Goal: Transaction & Acquisition: Purchase product/service

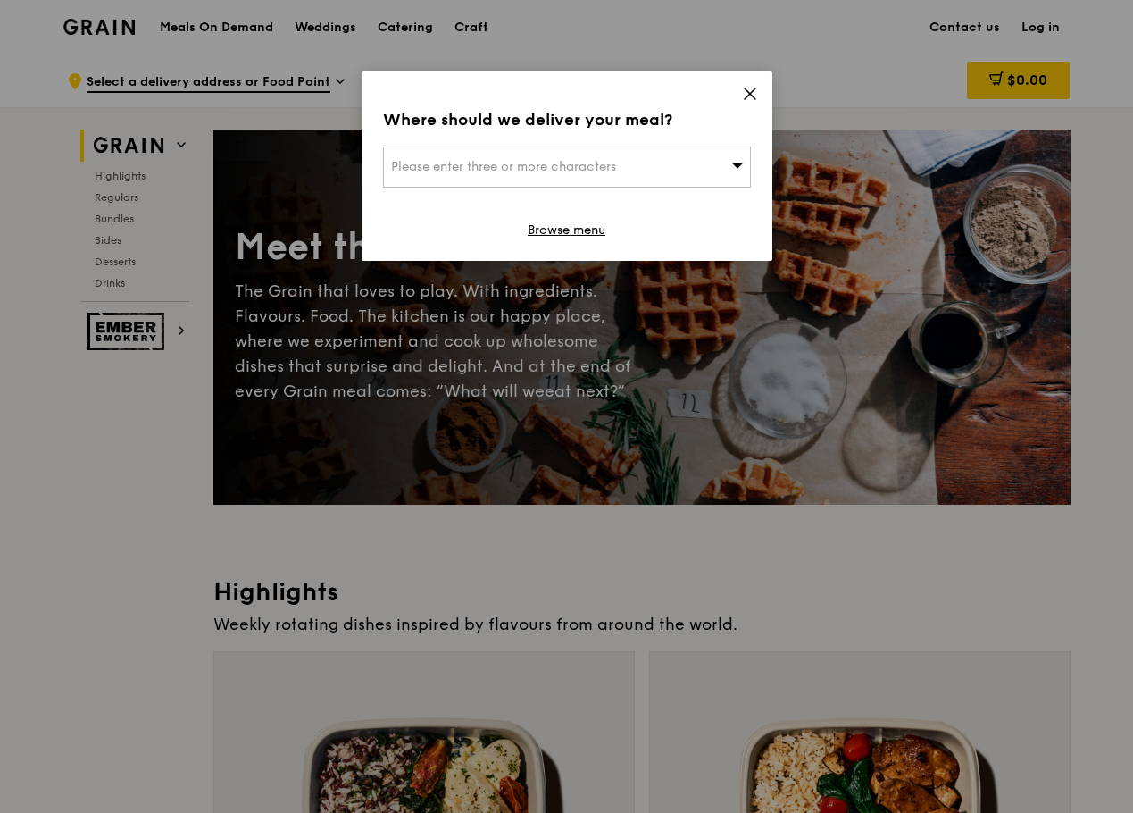
click at [690, 163] on div "Please enter three or more characters" at bounding box center [567, 166] width 368 height 41
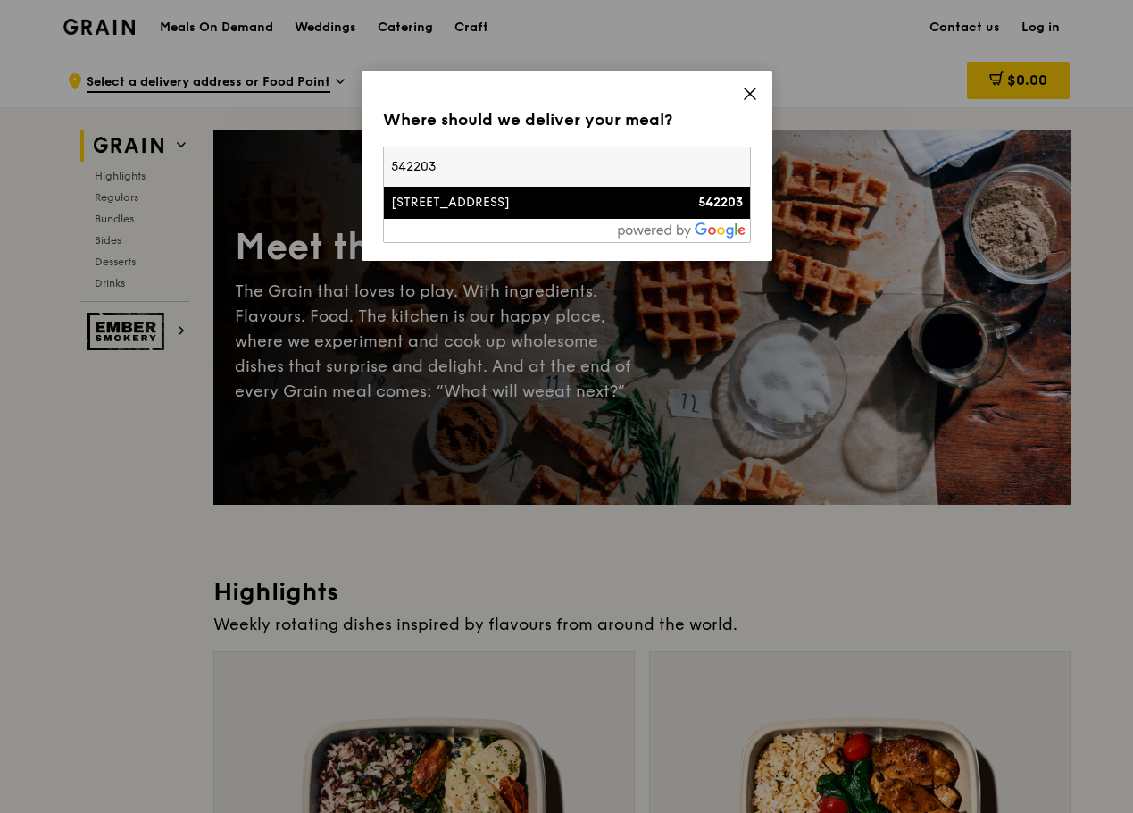
type input "542203"
click at [423, 200] on div "[STREET_ADDRESS]" at bounding box center [523, 203] width 264 height 18
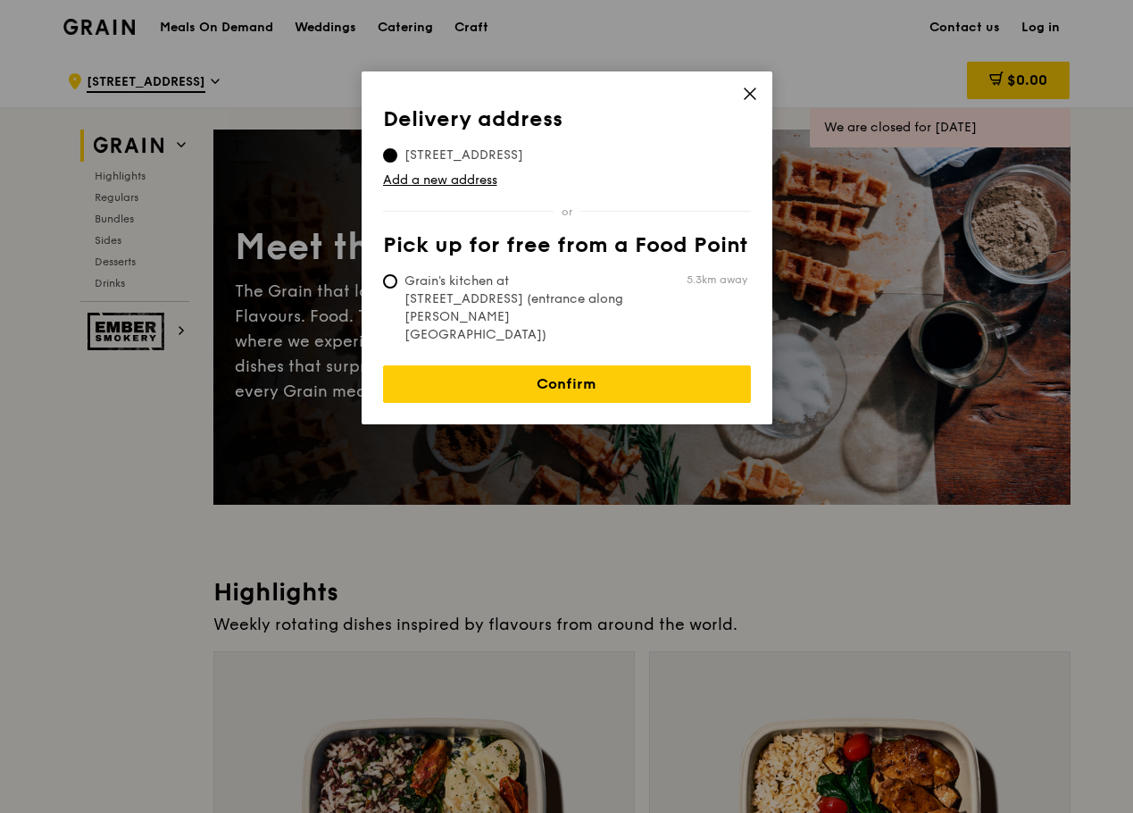
click at [443, 274] on span "Grain's kitchen at [STREET_ADDRESS] (entrance along [PERSON_NAME][GEOGRAPHIC_DA…" at bounding box center [516, 307] width 266 height 71
click at [397, 274] on input "Grain's kitchen at [STREET_ADDRESS] (entrance along [PERSON_NAME][GEOGRAPHIC_DA…" at bounding box center [390, 281] width 14 height 14
radio input "true"
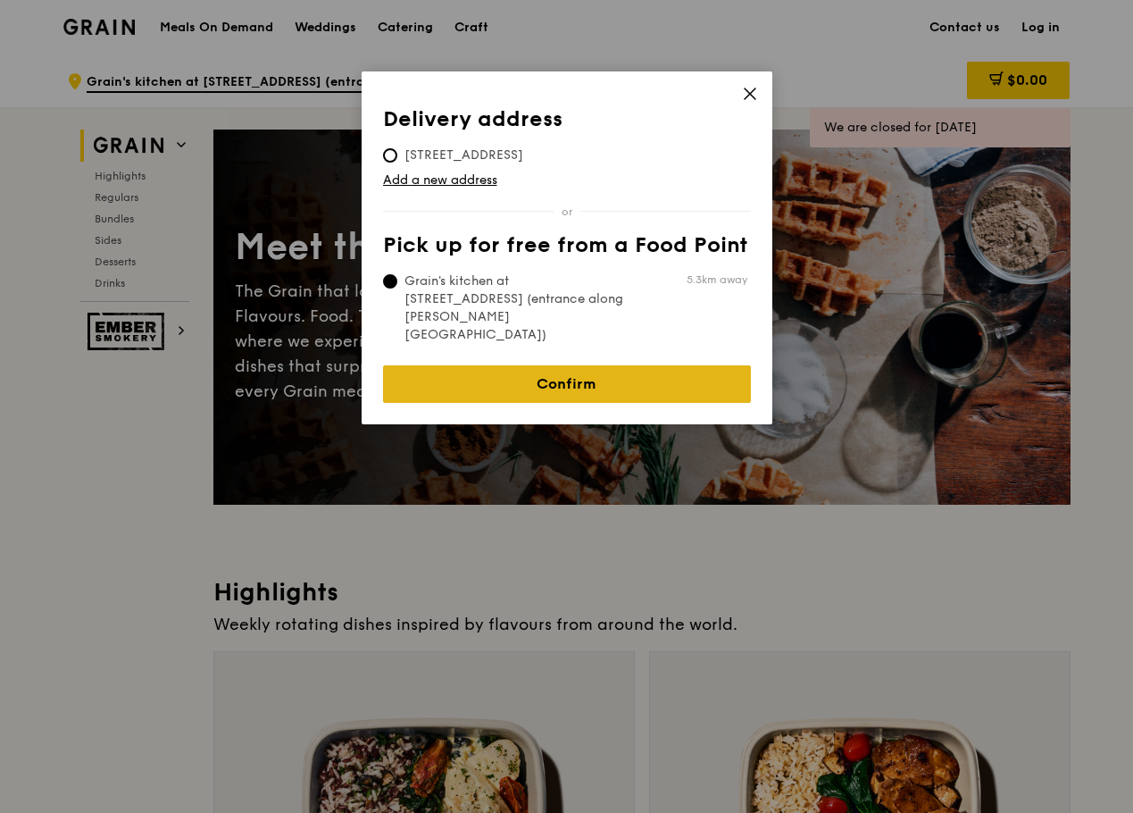
click at [472, 365] on link "Confirm" at bounding box center [567, 384] width 368 height 38
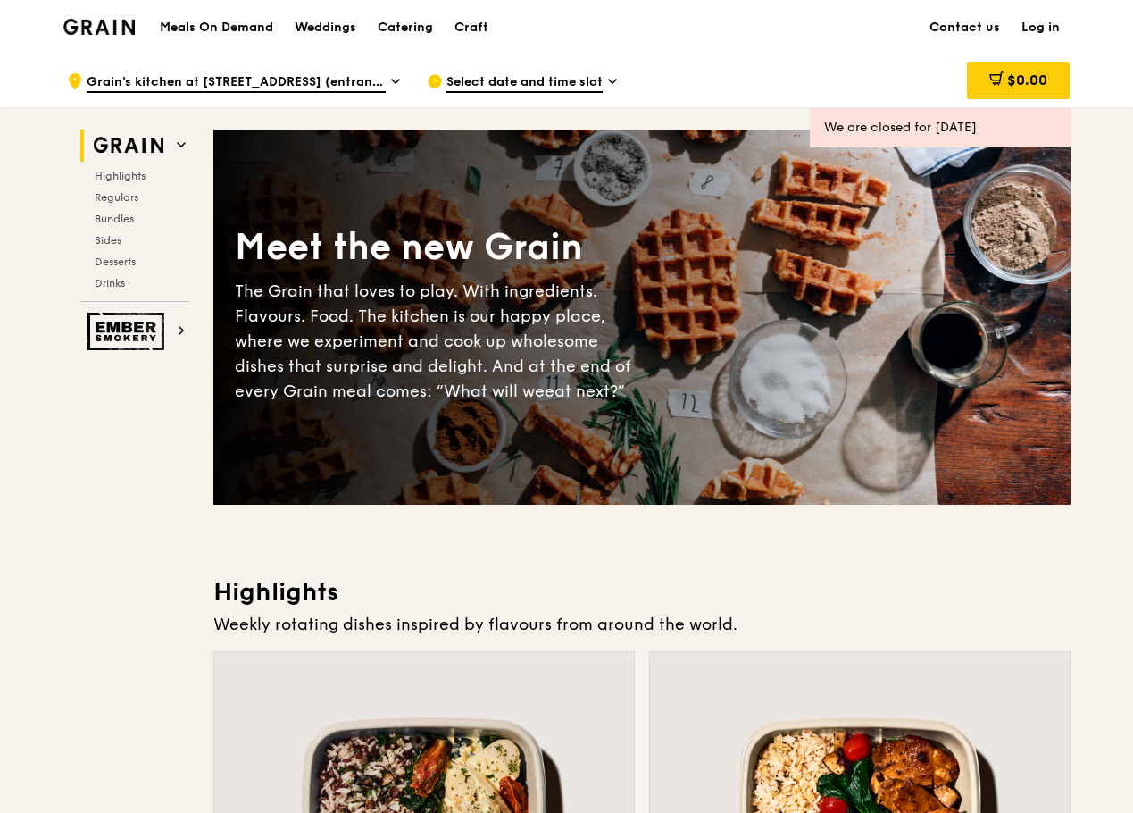
click at [273, 85] on span "Grain's kitchen at [STREET_ADDRESS] (entrance along [PERSON_NAME][GEOGRAPHIC_DA…" at bounding box center [236, 83] width 299 height 20
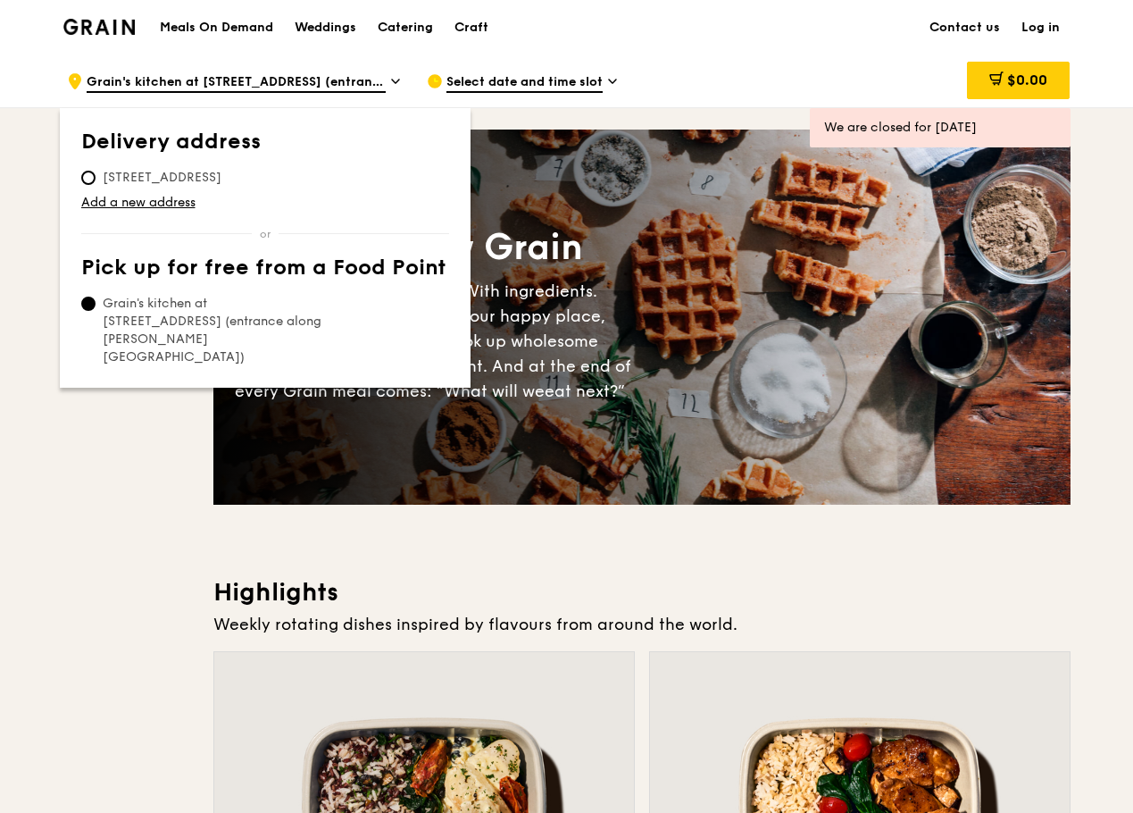
click at [566, 81] on span "Select date and time slot" at bounding box center [524, 83] width 156 height 20
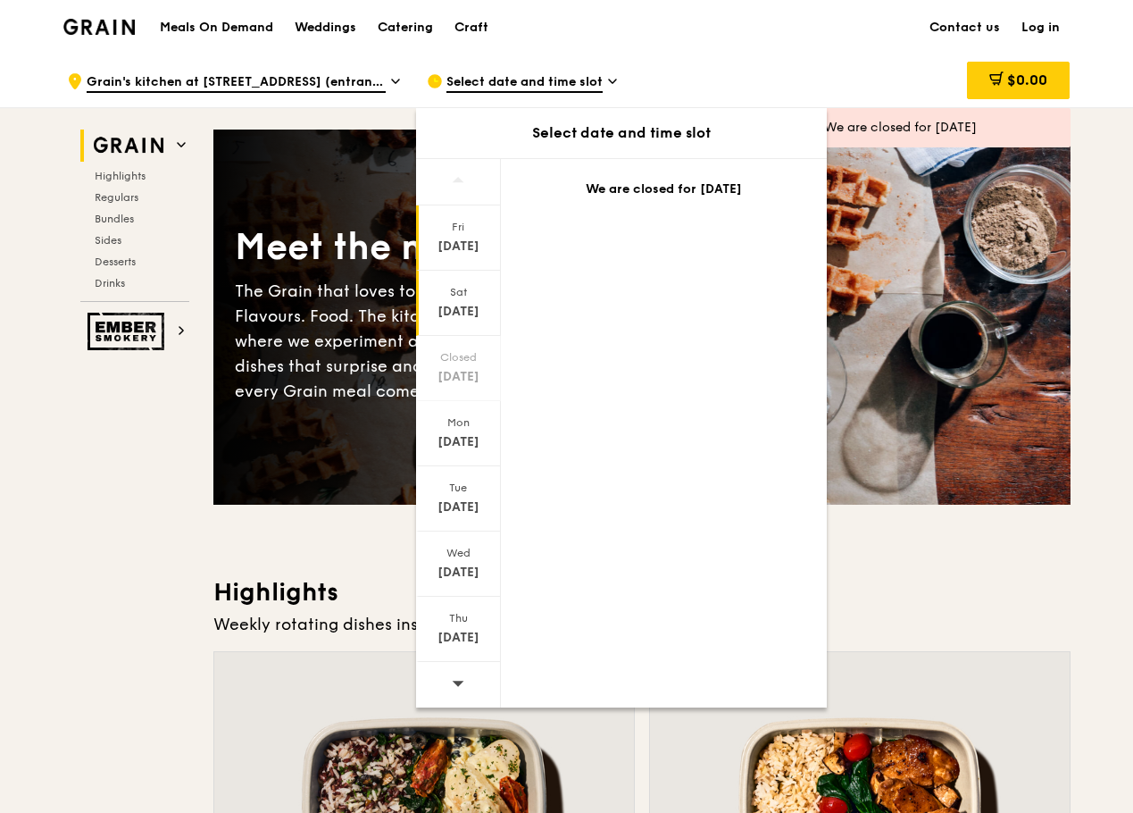
click at [463, 299] on div "[DATE]" at bounding box center [458, 303] width 85 height 65
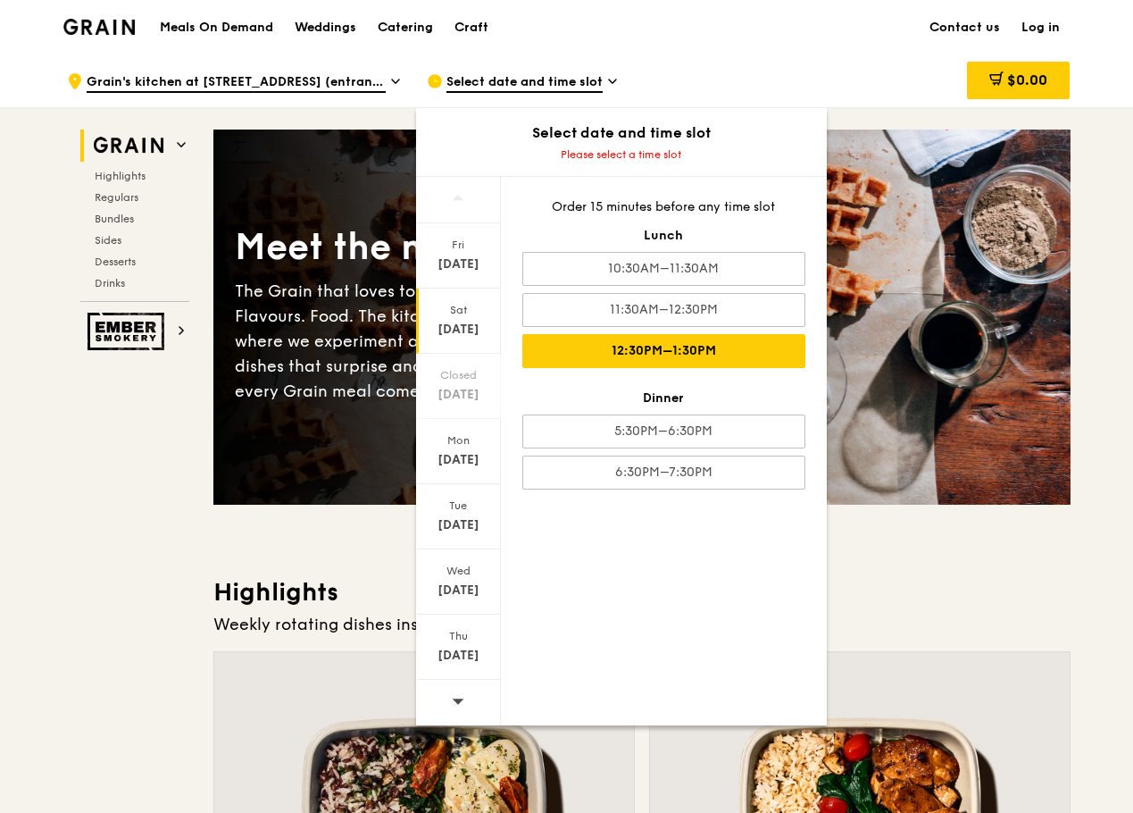
click at [545, 345] on div "12:30PM–1:30PM" at bounding box center [663, 351] width 283 height 34
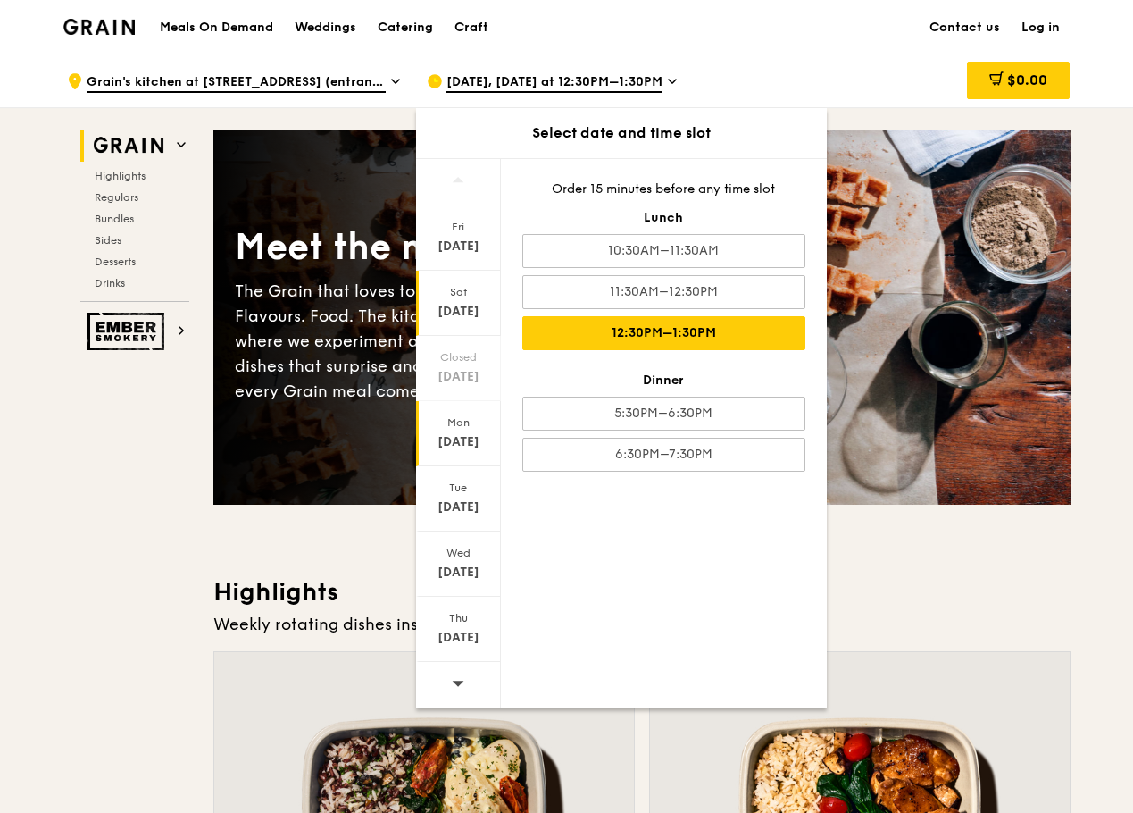
click at [424, 418] on div "Mon" at bounding box center [458, 422] width 79 height 14
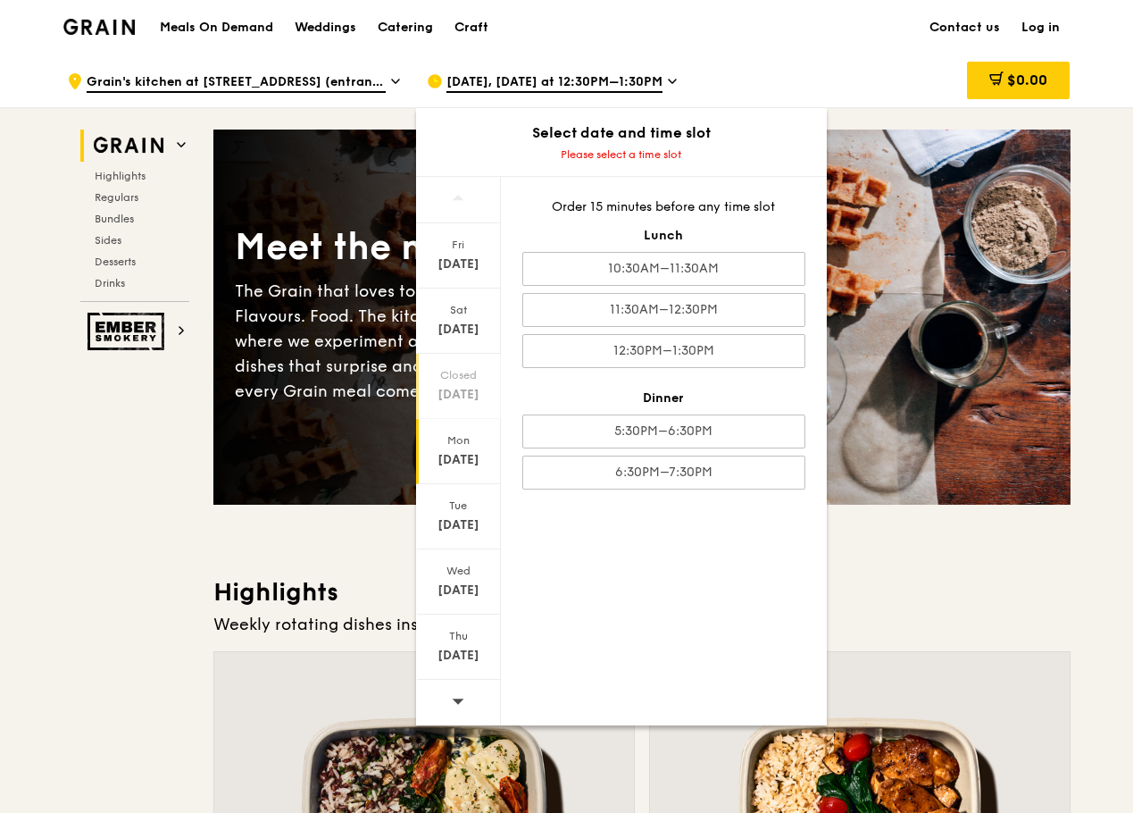
click at [474, 390] on div "[DATE]" at bounding box center [458, 395] width 79 height 18
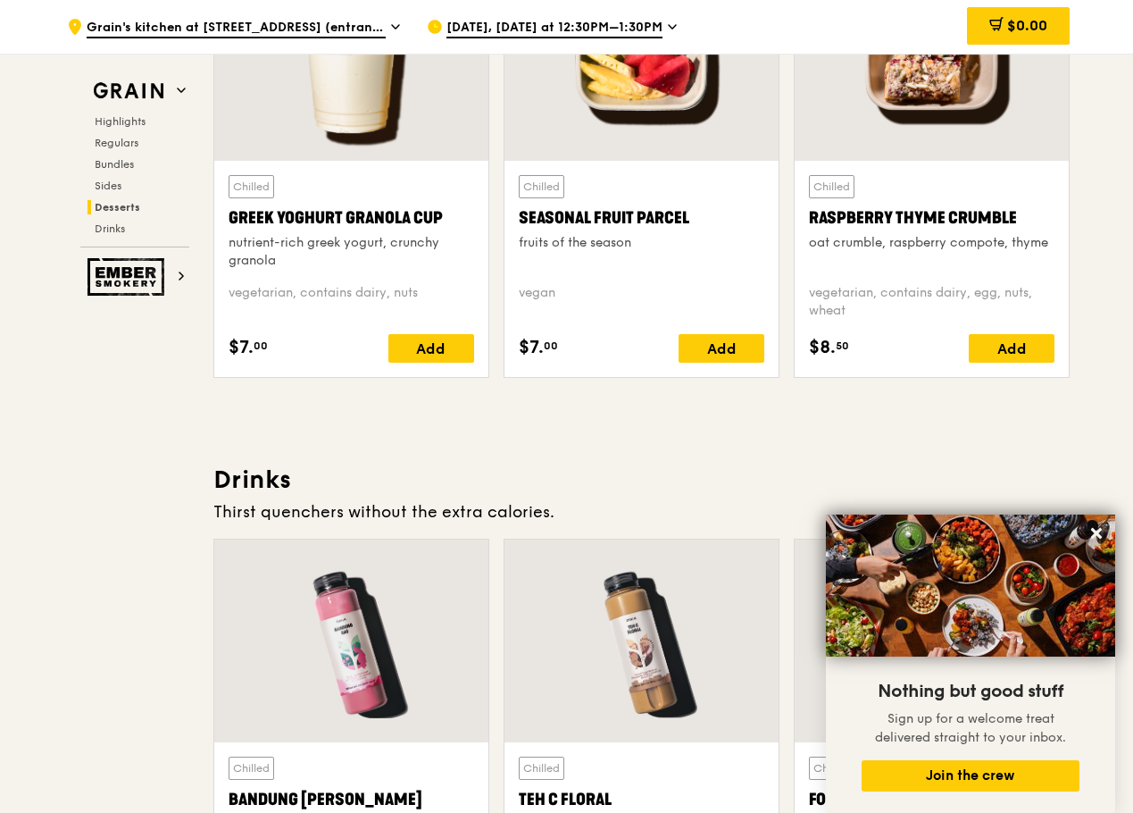
scroll to position [6083, 0]
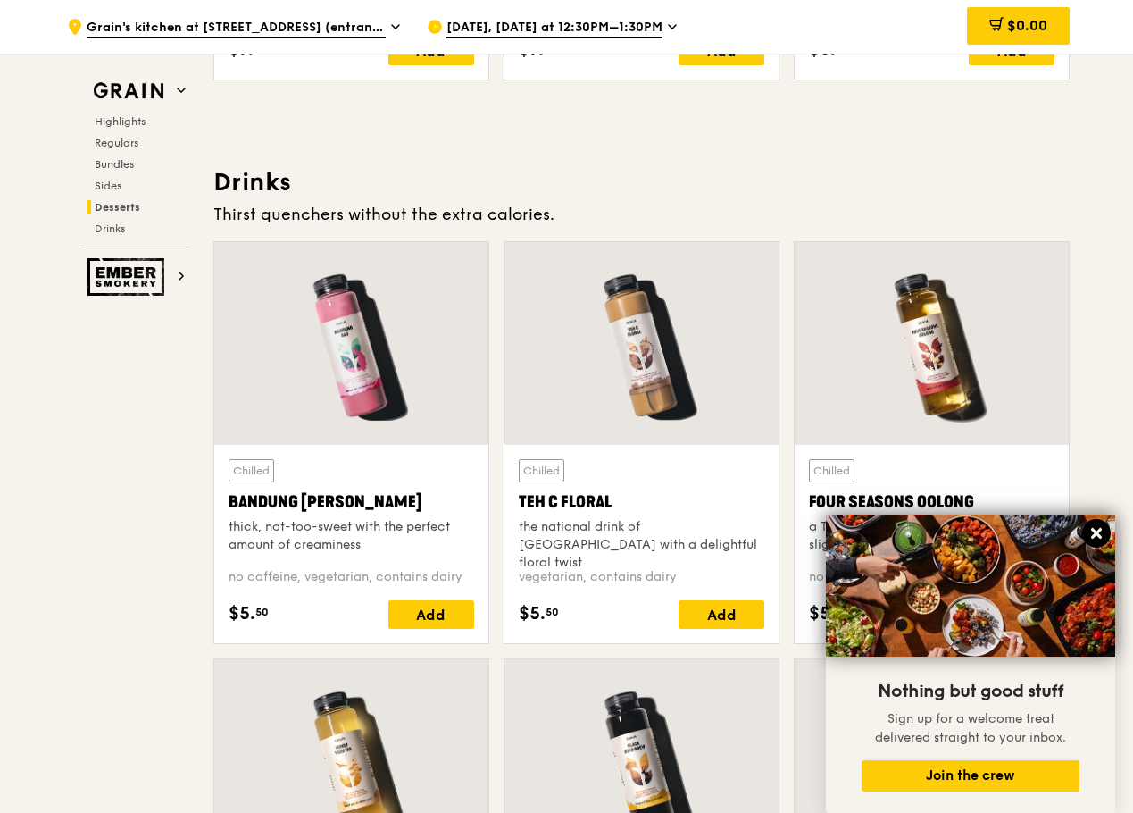
click at [1091, 526] on icon at bounding box center [1096, 533] width 16 height 16
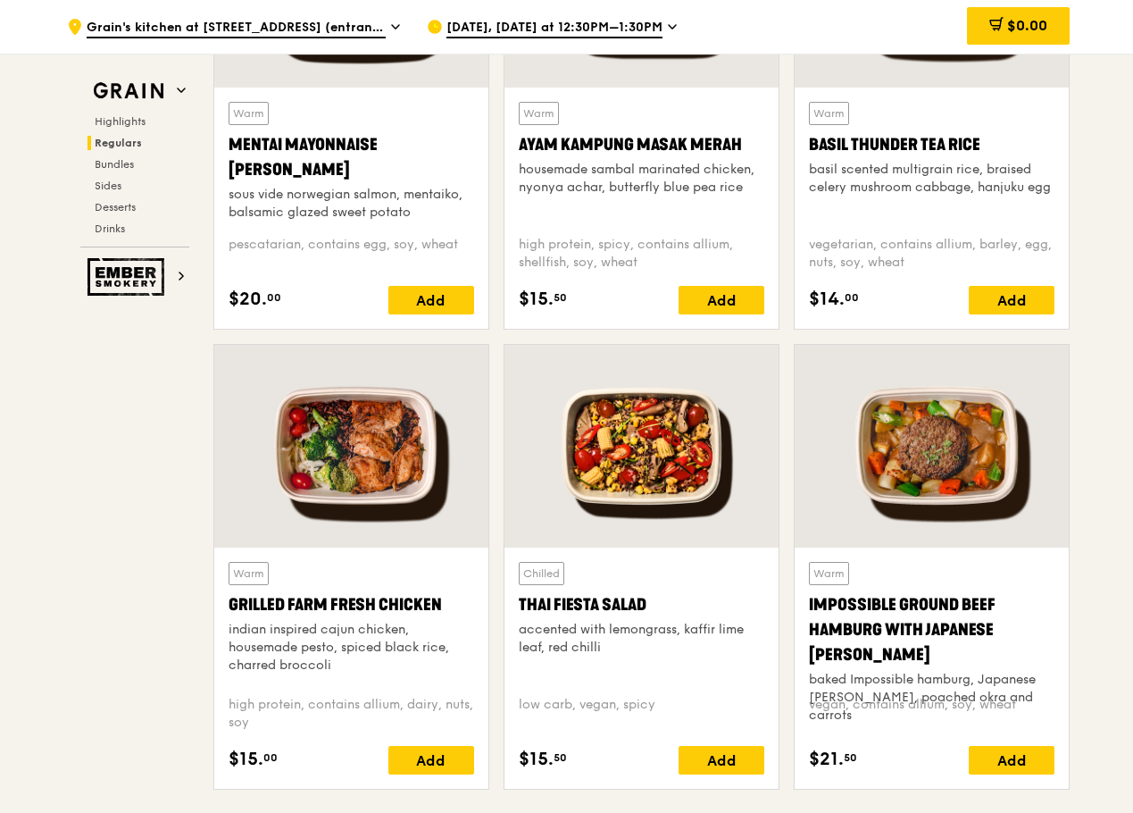
scroll to position [1917, 0]
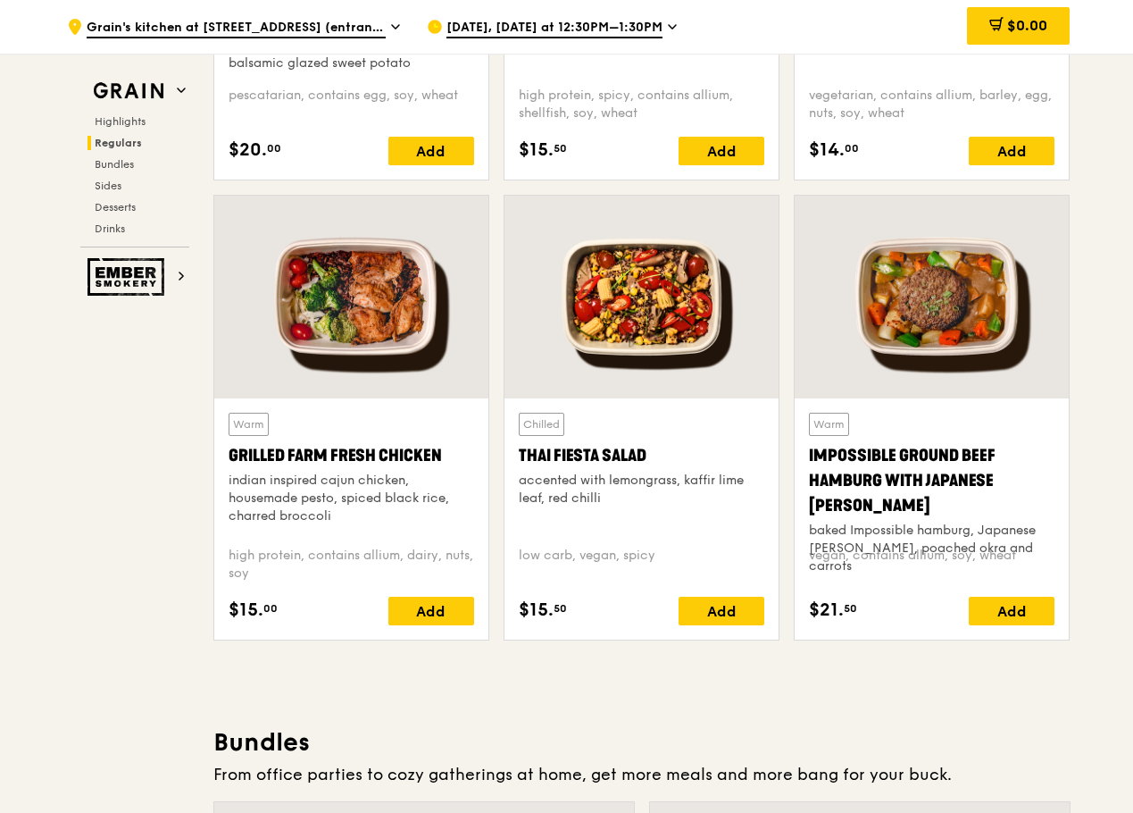
click at [367, 380] on div at bounding box center [351, 297] width 274 height 203
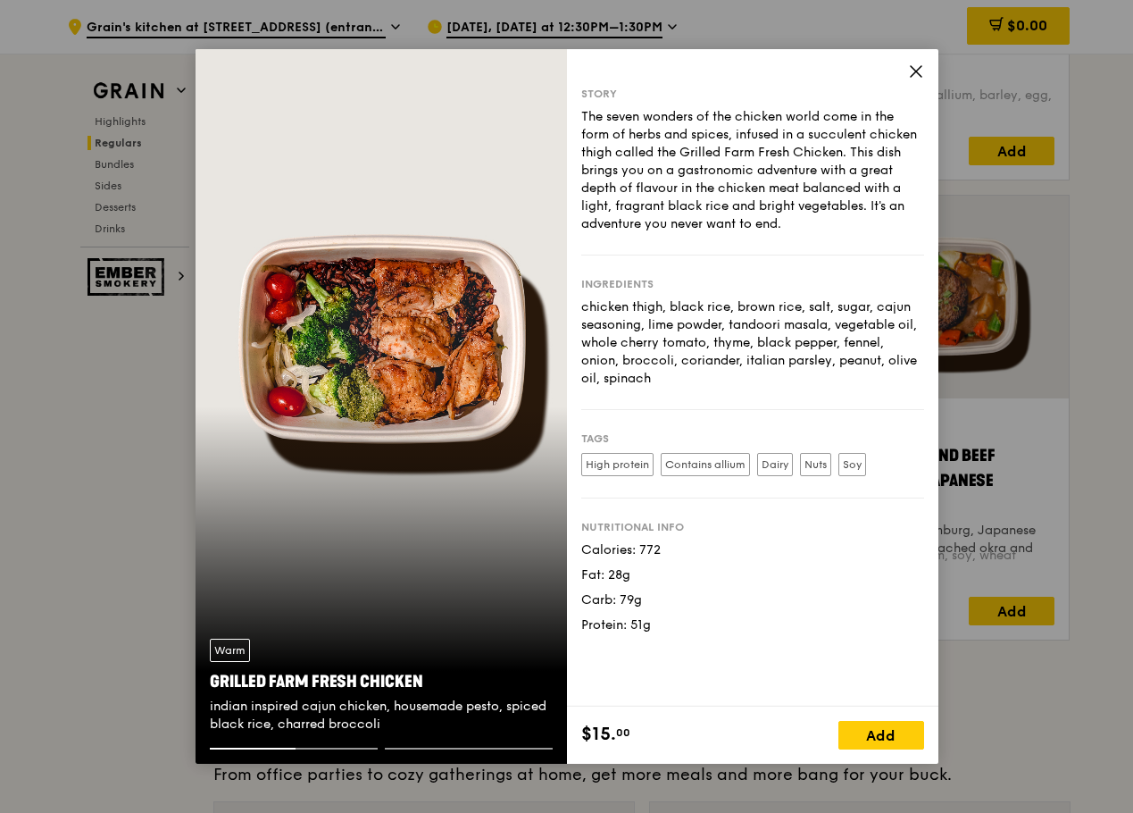
click at [917, 71] on icon at bounding box center [916, 71] width 11 height 11
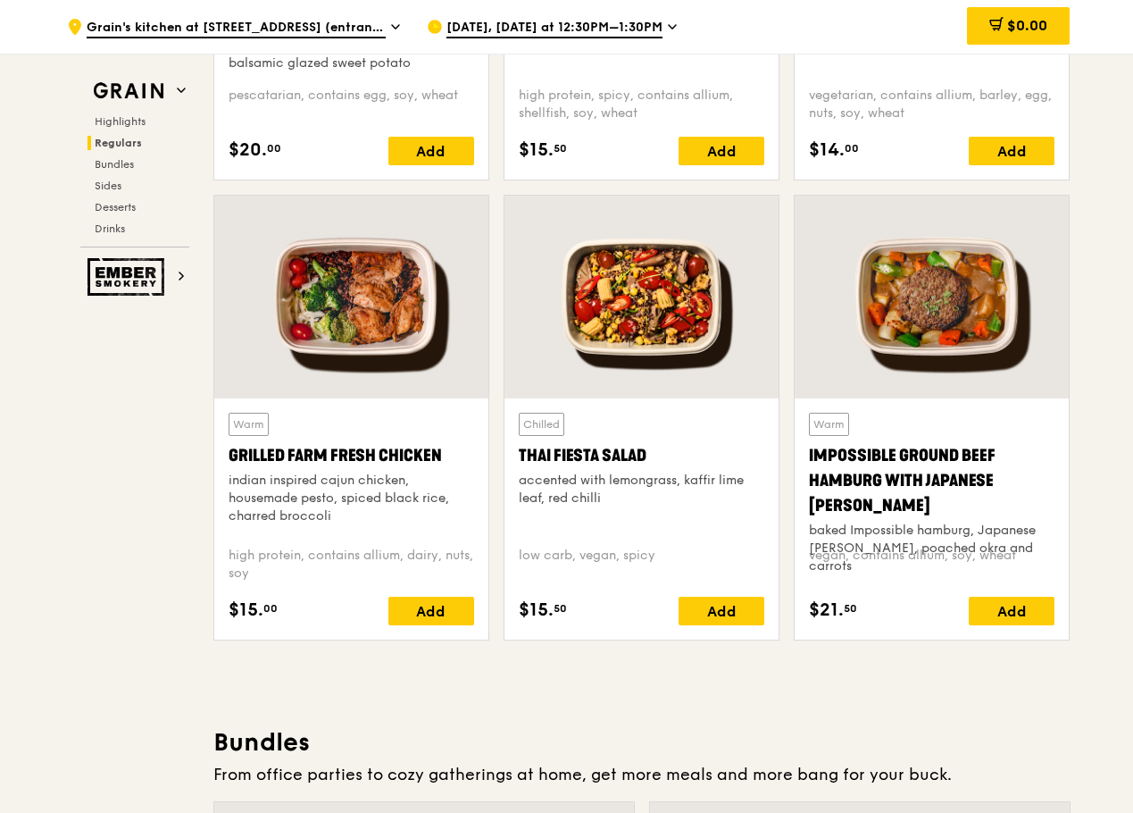
scroll to position [1619, 0]
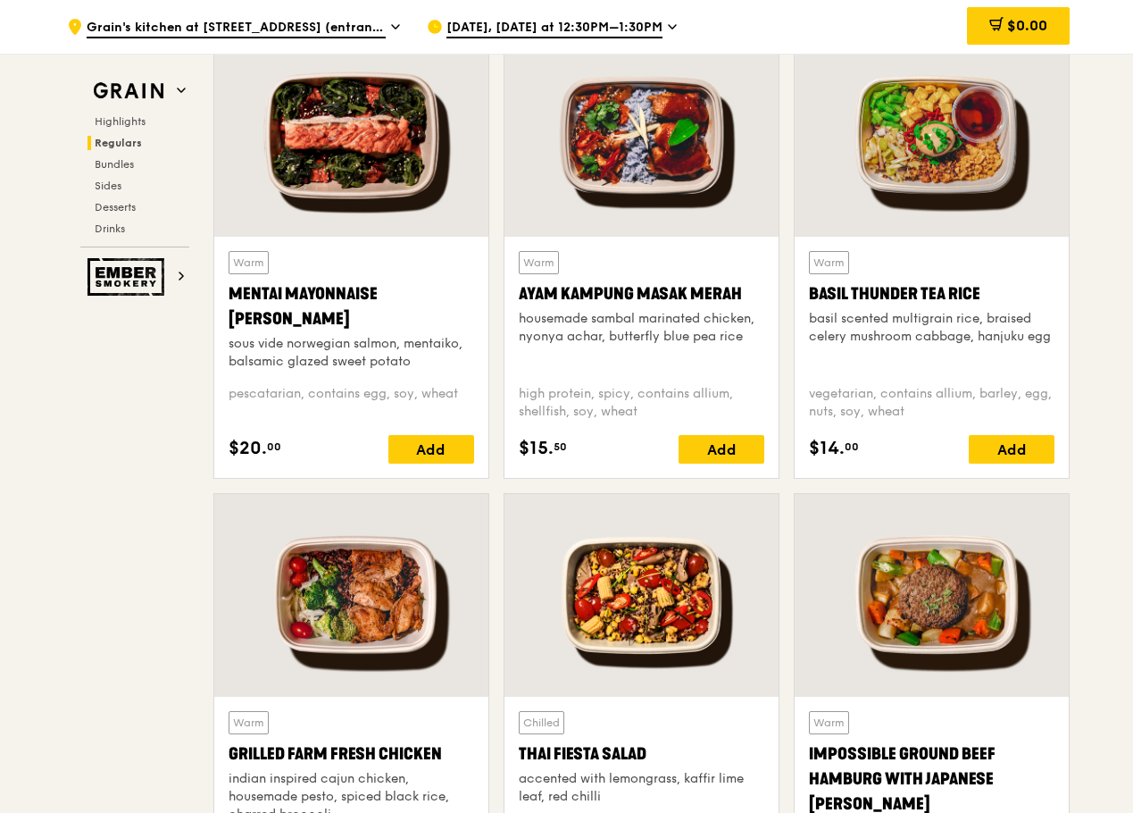
click at [273, 152] on div at bounding box center [351, 135] width 274 height 203
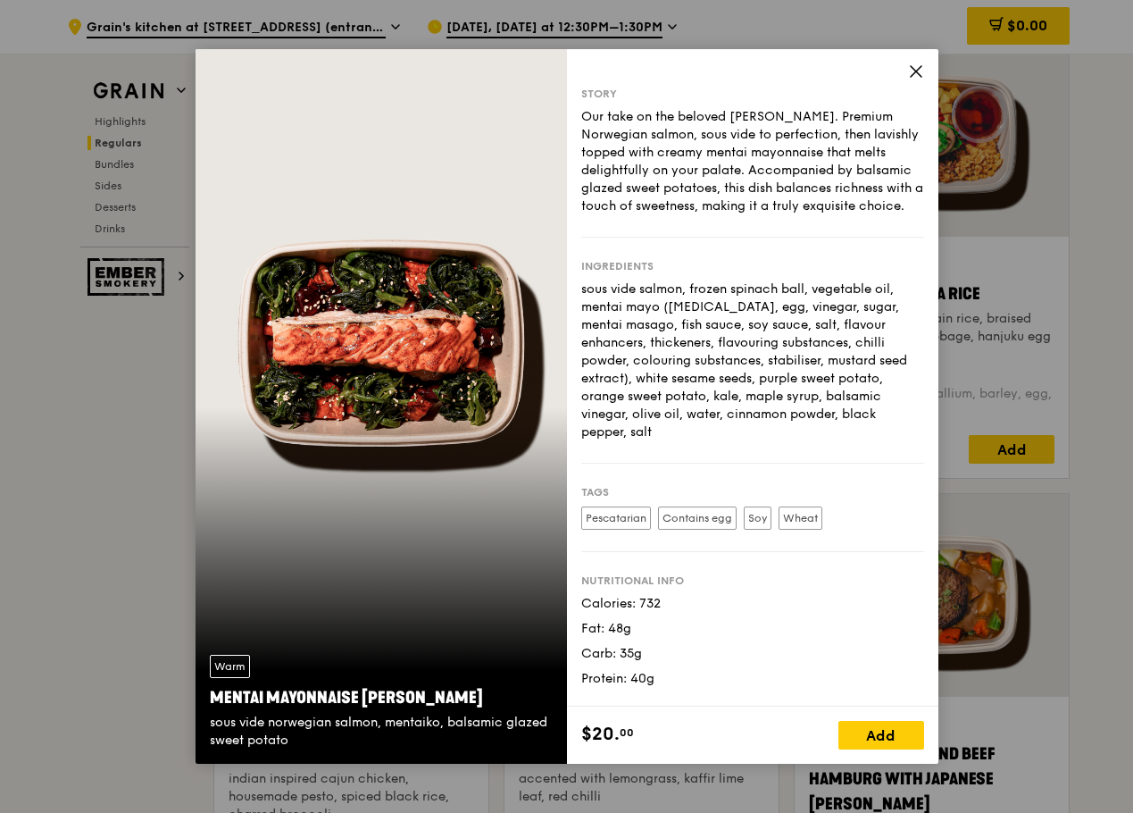
click at [916, 77] on icon at bounding box center [916, 71] width 16 height 16
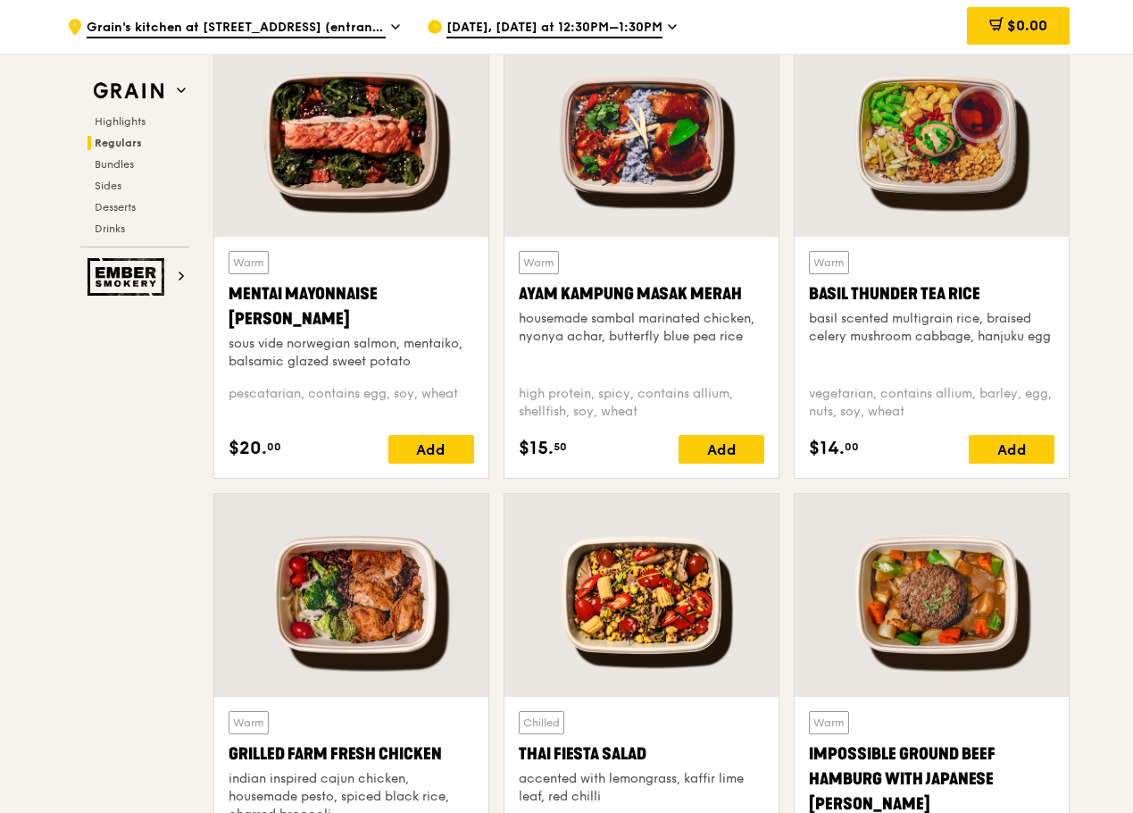
scroll to position [1471, 0]
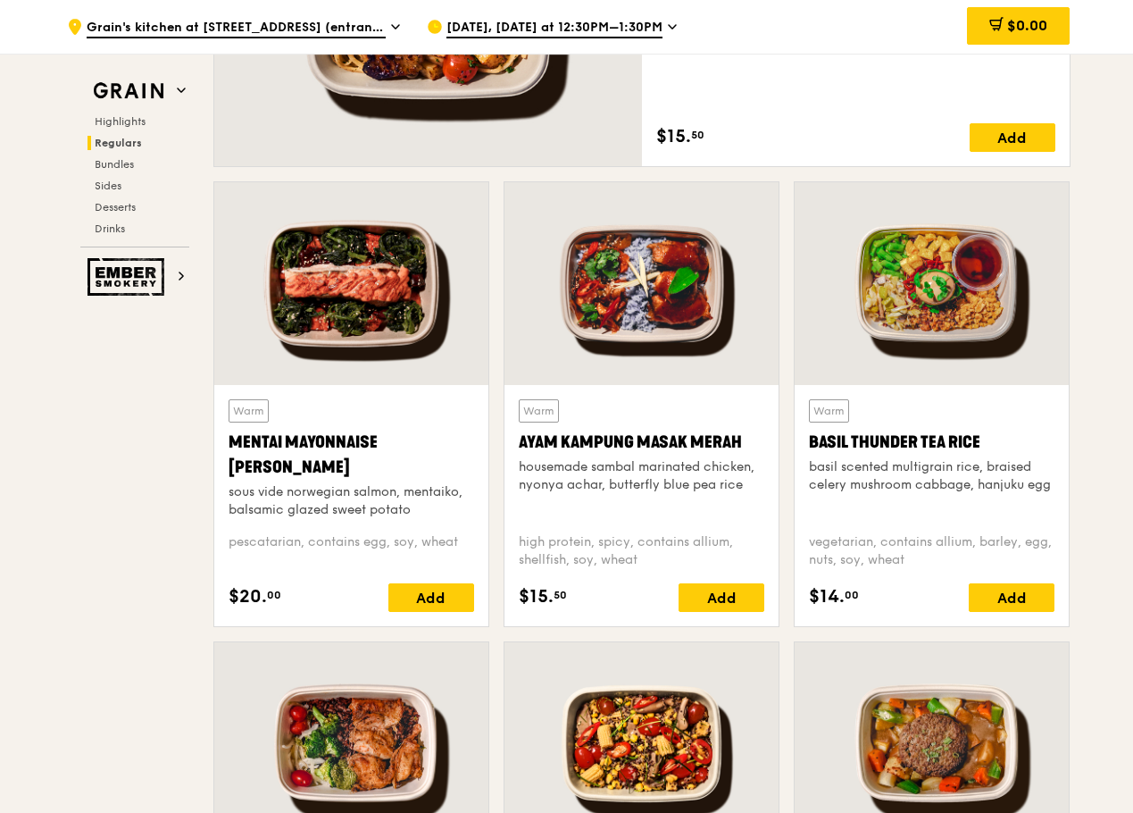
click at [671, 285] on div at bounding box center [641, 283] width 274 height 203
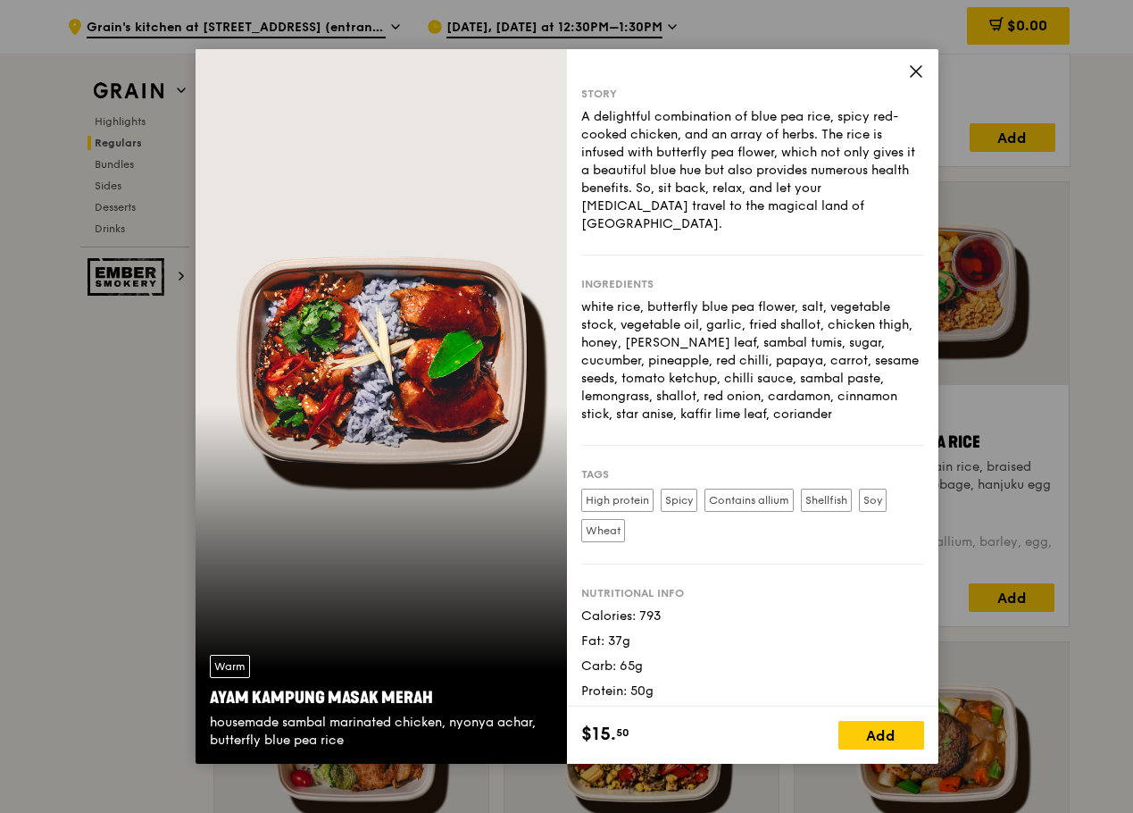
click at [905, 76] on div "Story A delightful combination of blue pea rice, spicy red-cooked chicken, and …" at bounding box center [752, 377] width 371 height 657
click at [915, 75] on icon at bounding box center [916, 71] width 16 height 16
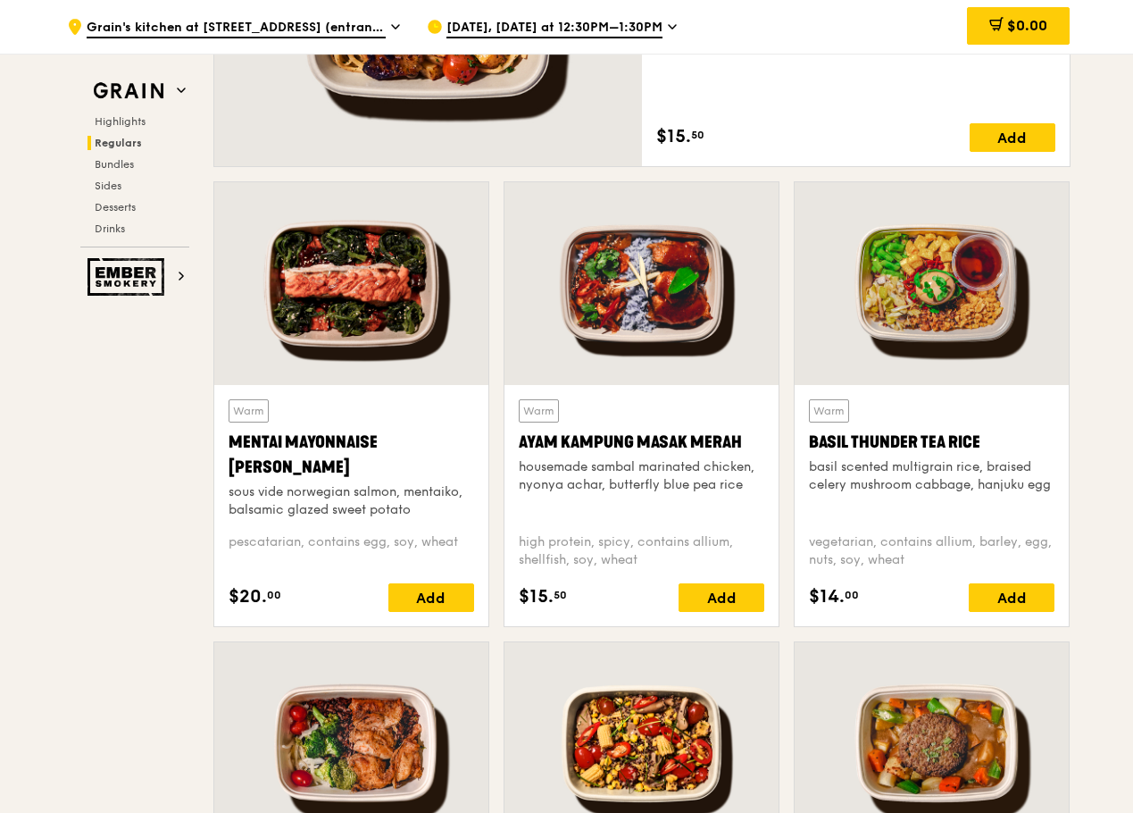
click at [942, 224] on div at bounding box center [932, 283] width 274 height 203
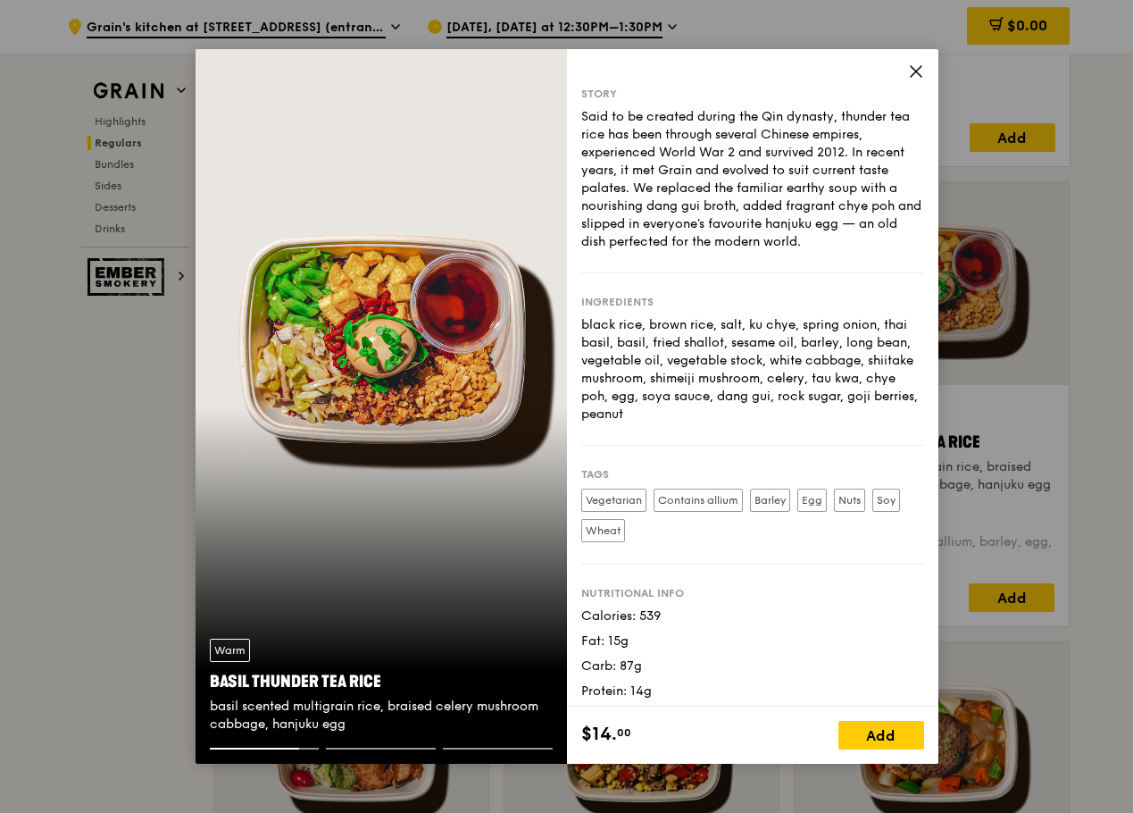
click at [912, 74] on icon at bounding box center [916, 71] width 16 height 16
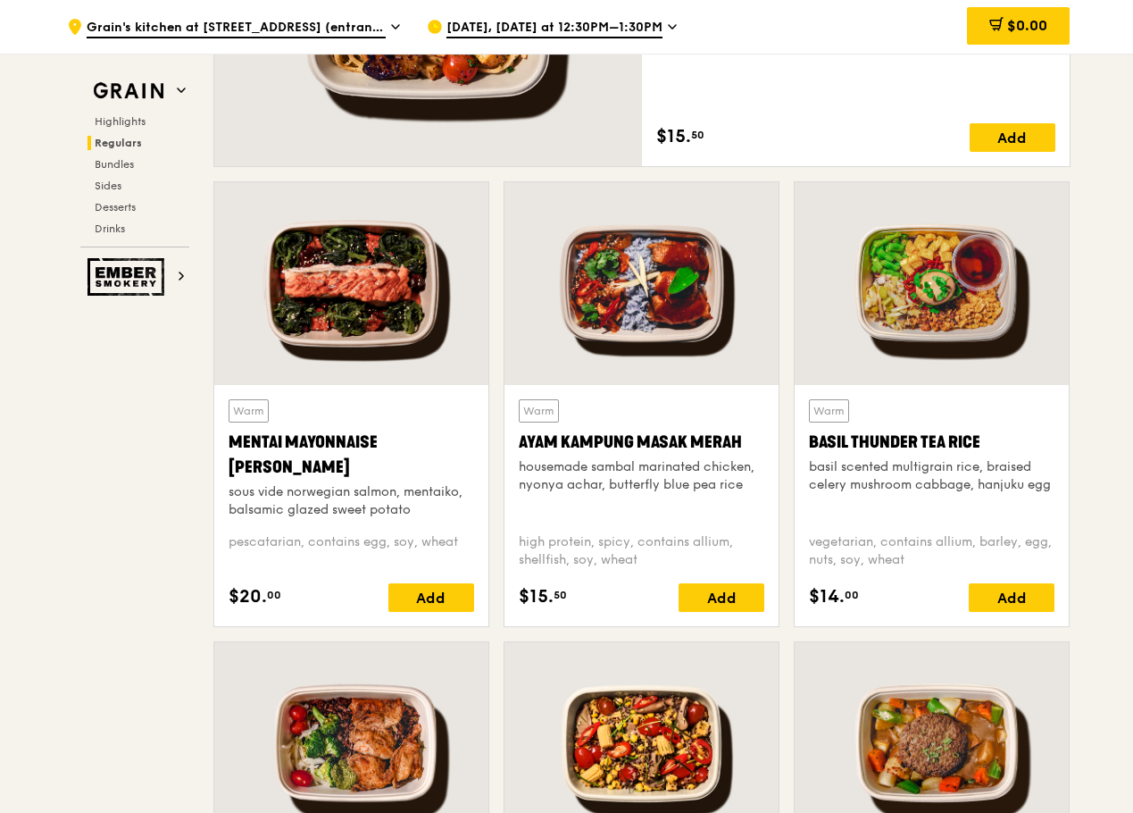
scroll to position [1172, 0]
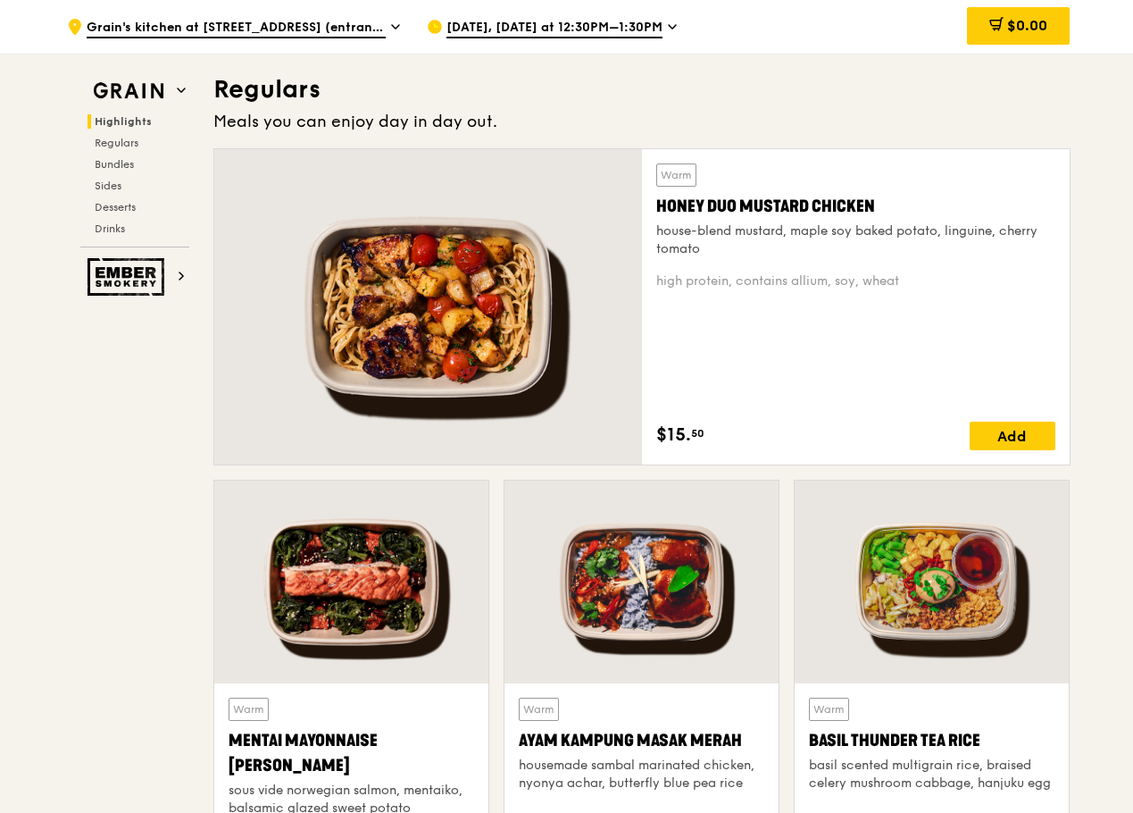
click at [494, 356] on div at bounding box center [428, 306] width 428 height 315
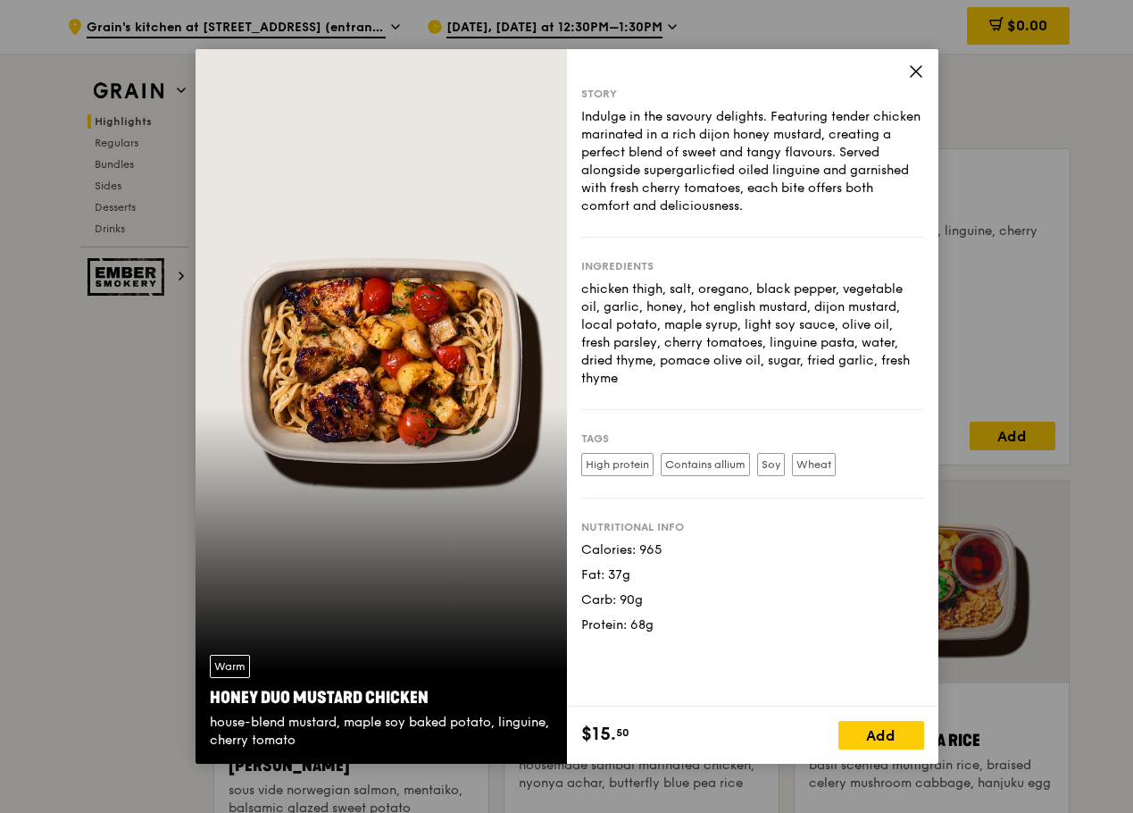
click at [920, 69] on icon at bounding box center [916, 71] width 16 height 16
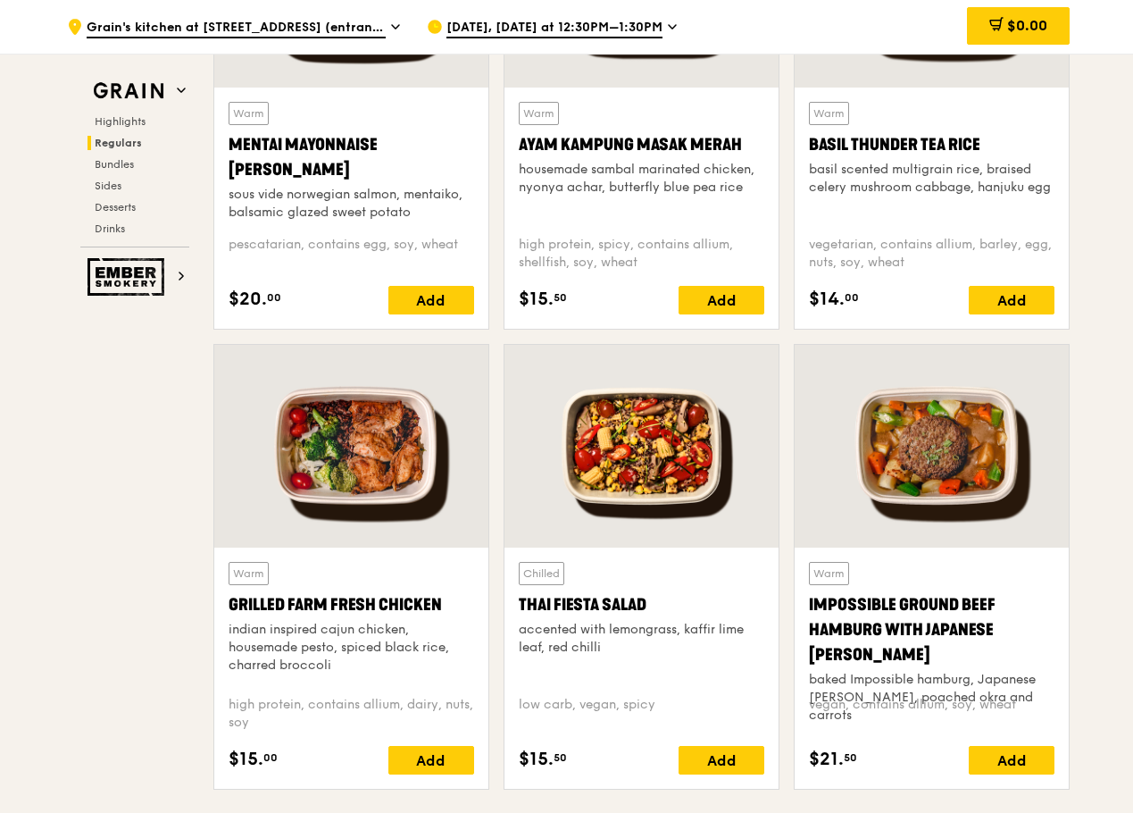
scroll to position [1917, 0]
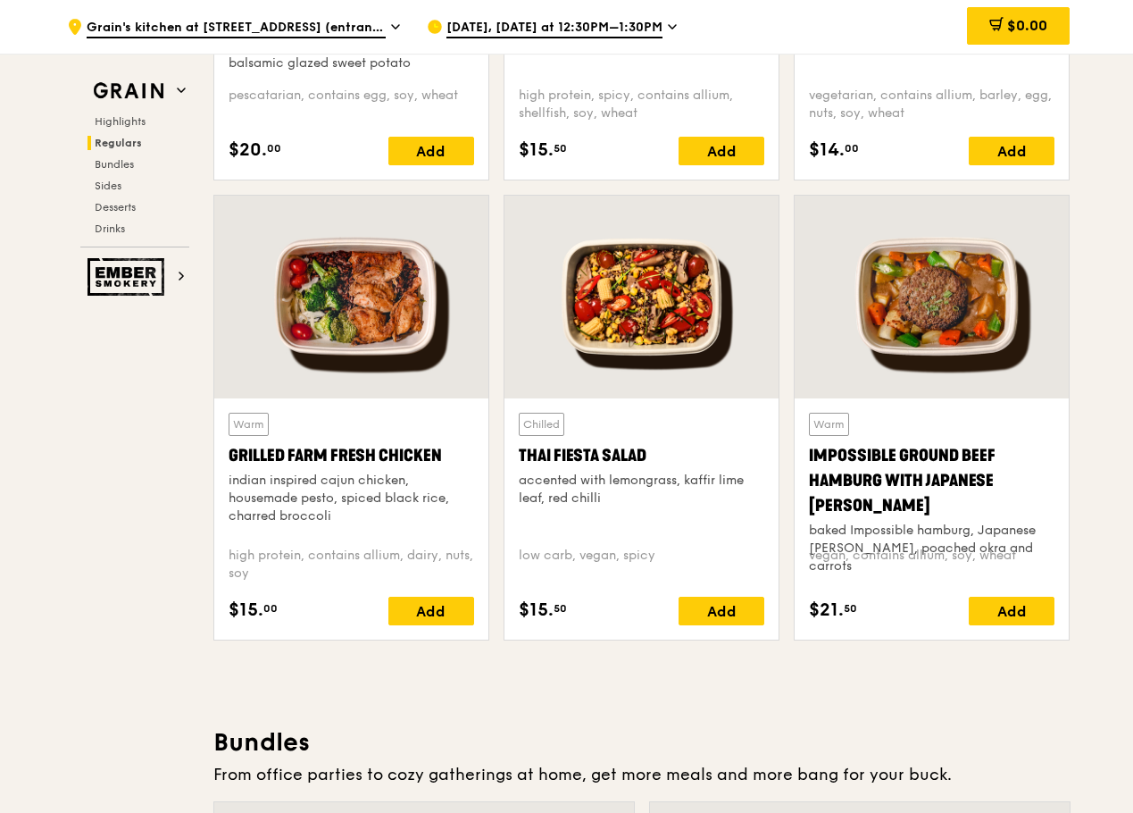
click at [692, 309] on div at bounding box center [641, 297] width 274 height 203
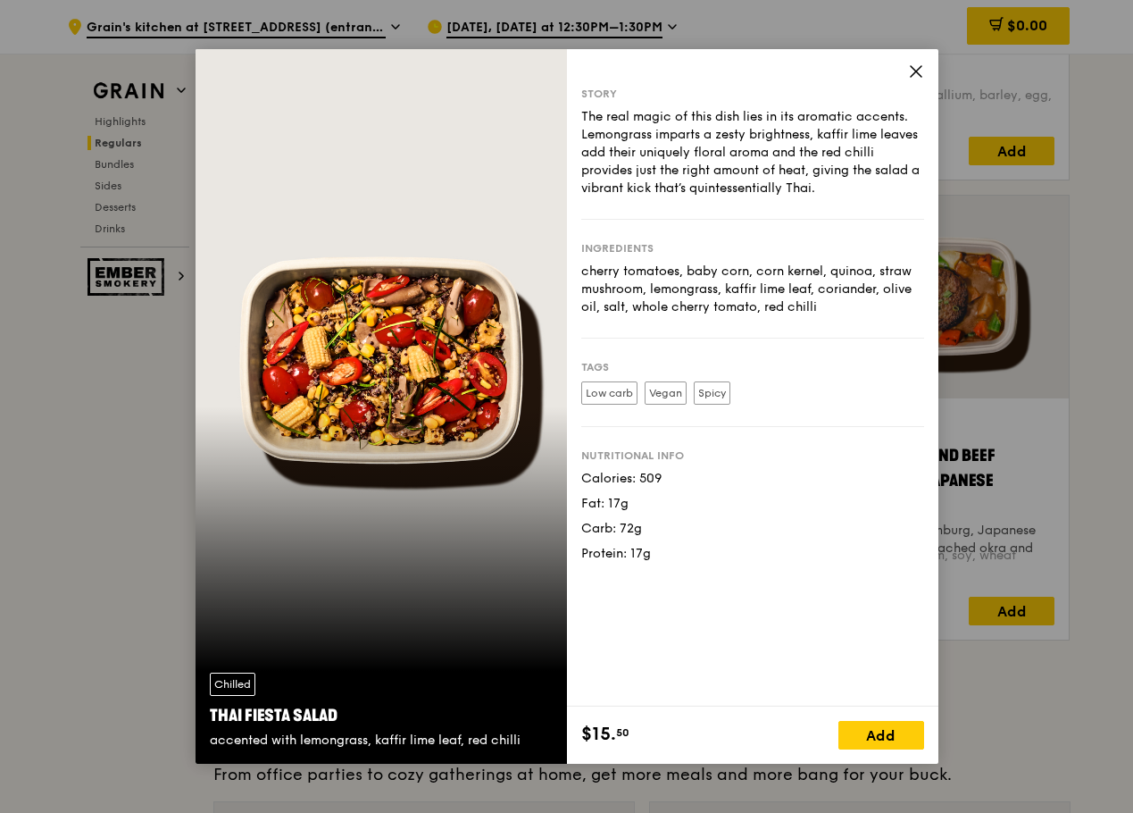
click at [924, 68] on div "Story The real magic of this dish lies in its aromatic accents. Lemongrass impa…" at bounding box center [752, 377] width 371 height 657
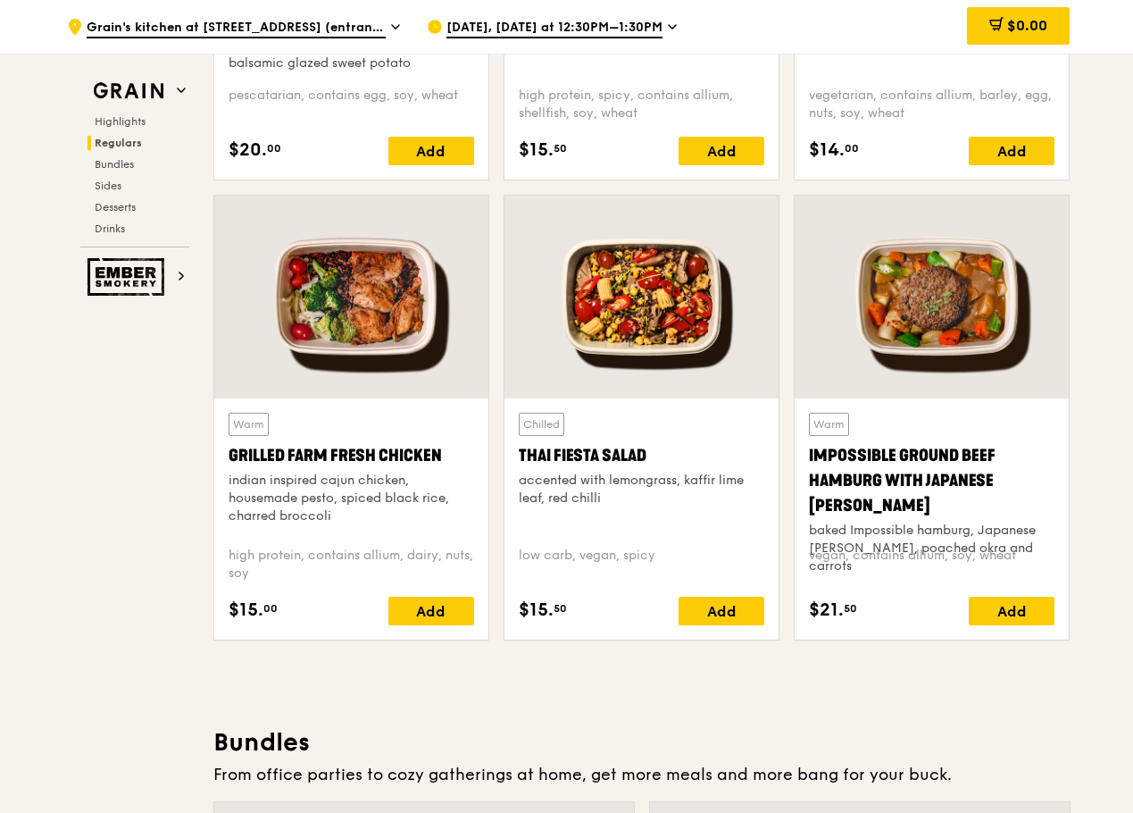
click at [928, 334] on div at bounding box center [932, 297] width 274 height 203
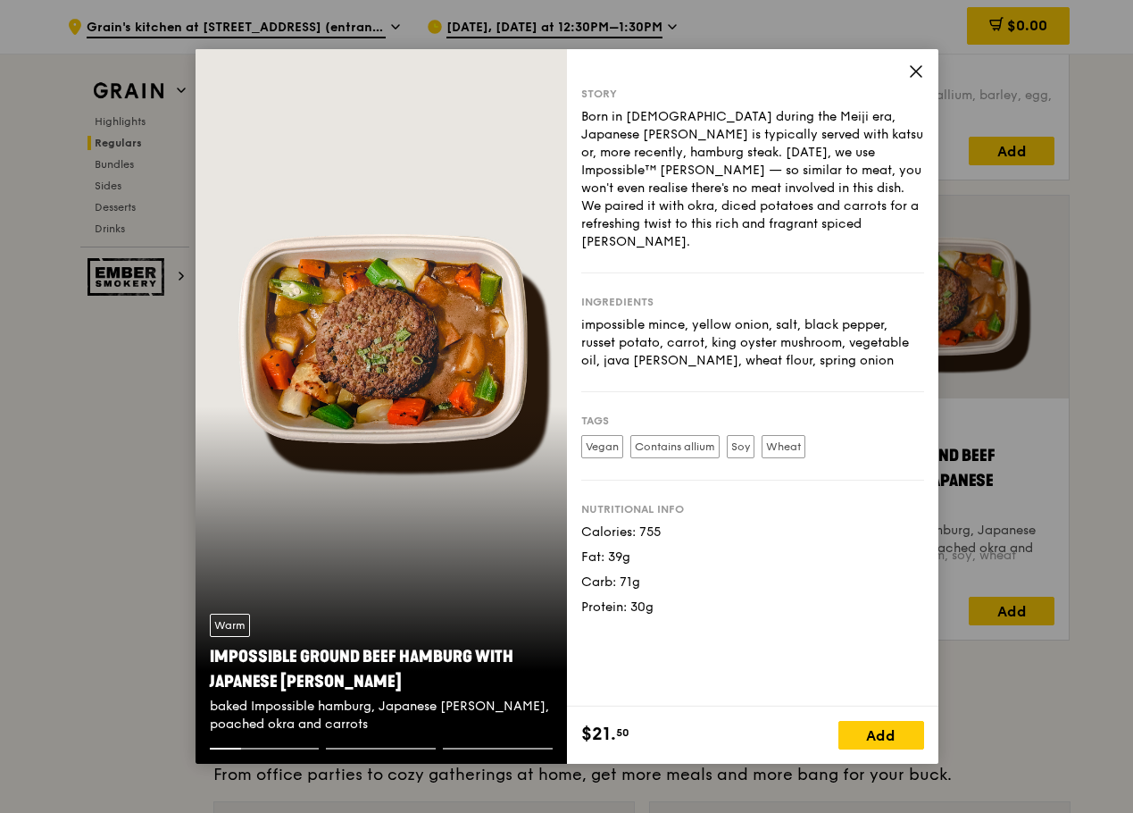
click at [925, 72] on div "Story Born in [DEMOGRAPHIC_DATA] during the Meiji era, Japanese [PERSON_NAME] i…" at bounding box center [752, 377] width 371 height 657
click at [915, 67] on icon at bounding box center [916, 71] width 16 height 16
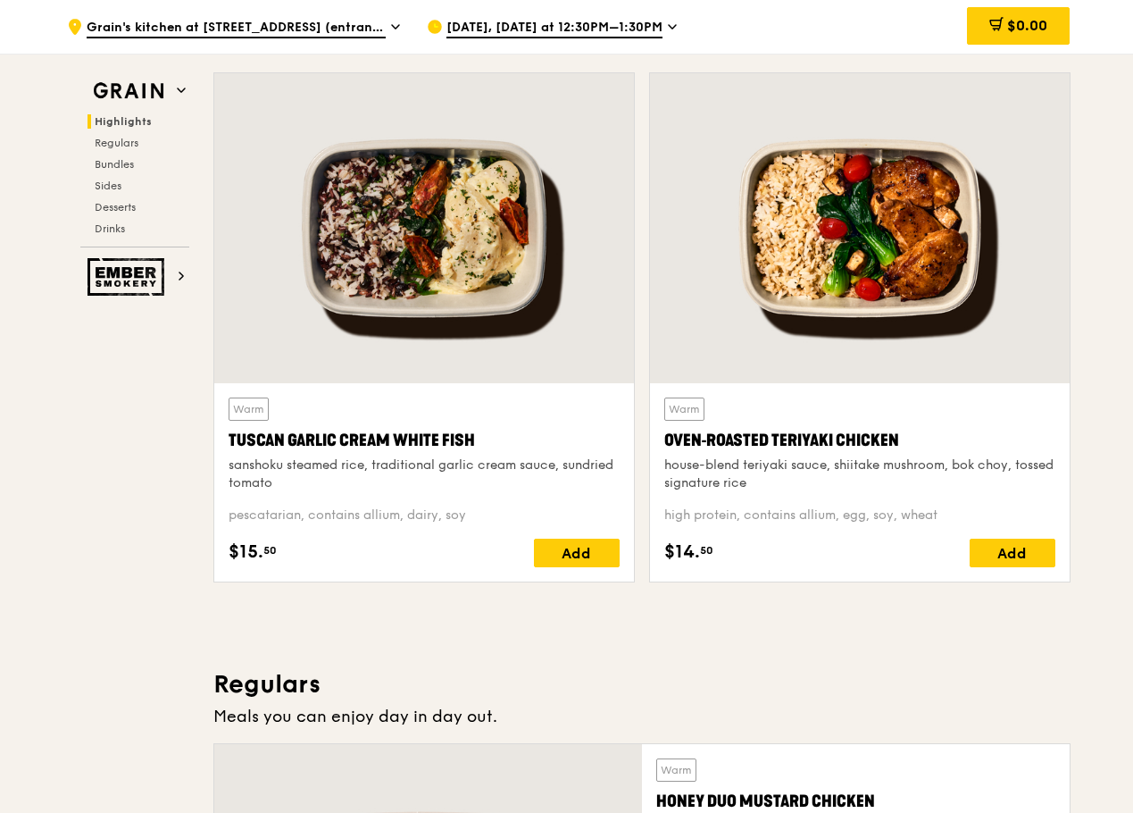
scroll to position [279, 0]
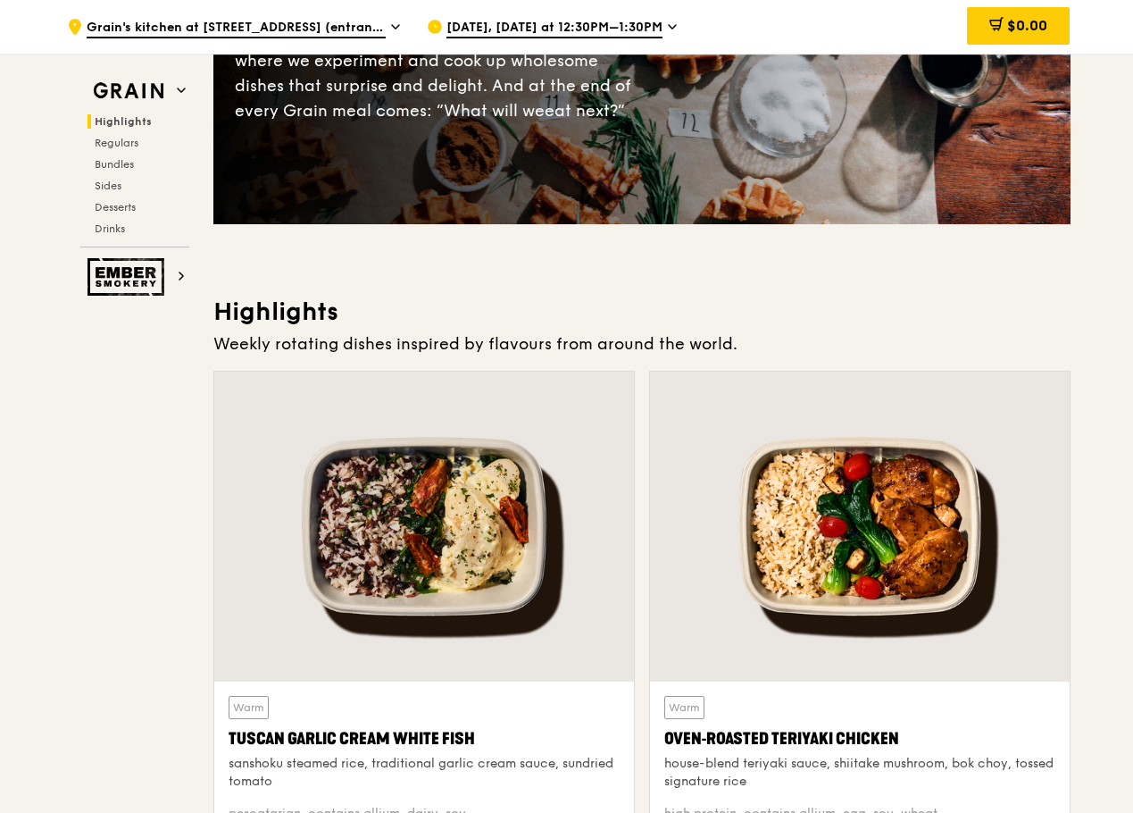
click at [338, 495] on div at bounding box center [424, 526] width 420 height 310
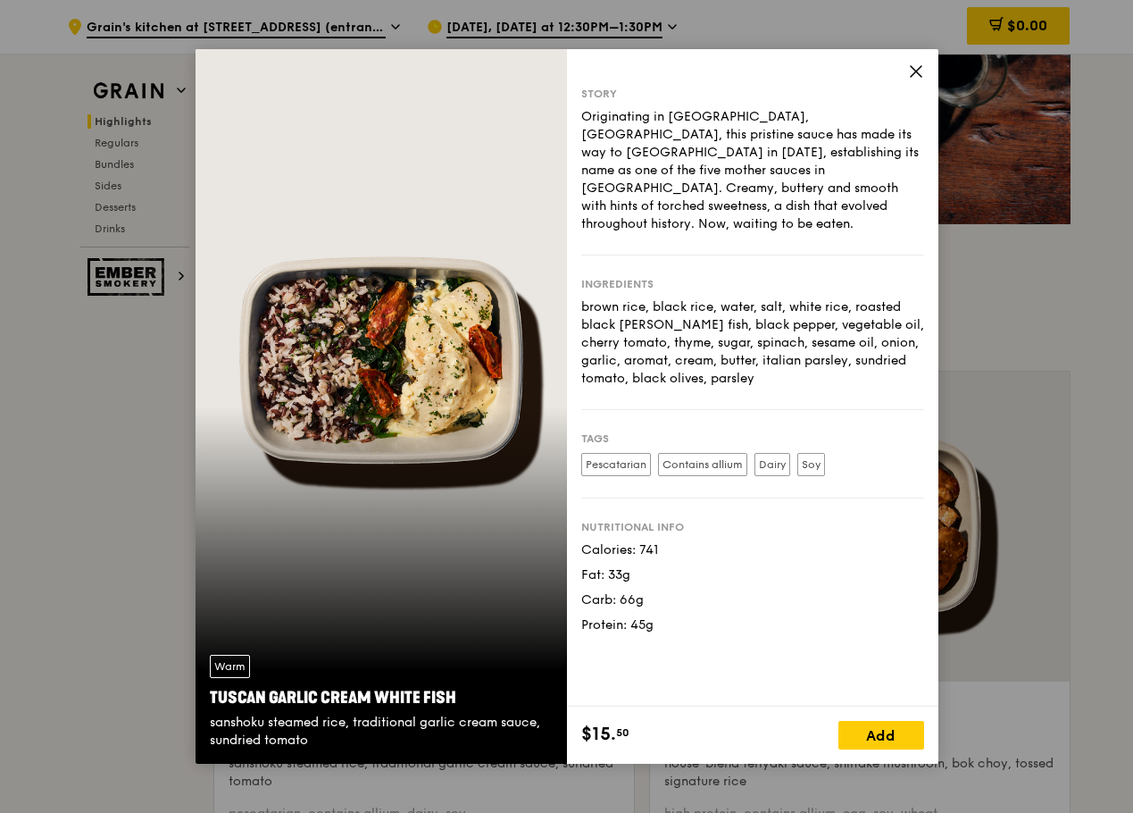
click at [909, 58] on div "Story Originating in [GEOGRAPHIC_DATA], [GEOGRAPHIC_DATA], this pristine sauce …" at bounding box center [752, 377] width 371 height 657
click at [906, 70] on div "Story Originating in [GEOGRAPHIC_DATA], [GEOGRAPHIC_DATA], this pristine sauce …" at bounding box center [752, 377] width 371 height 657
click at [910, 70] on icon at bounding box center [916, 71] width 16 height 16
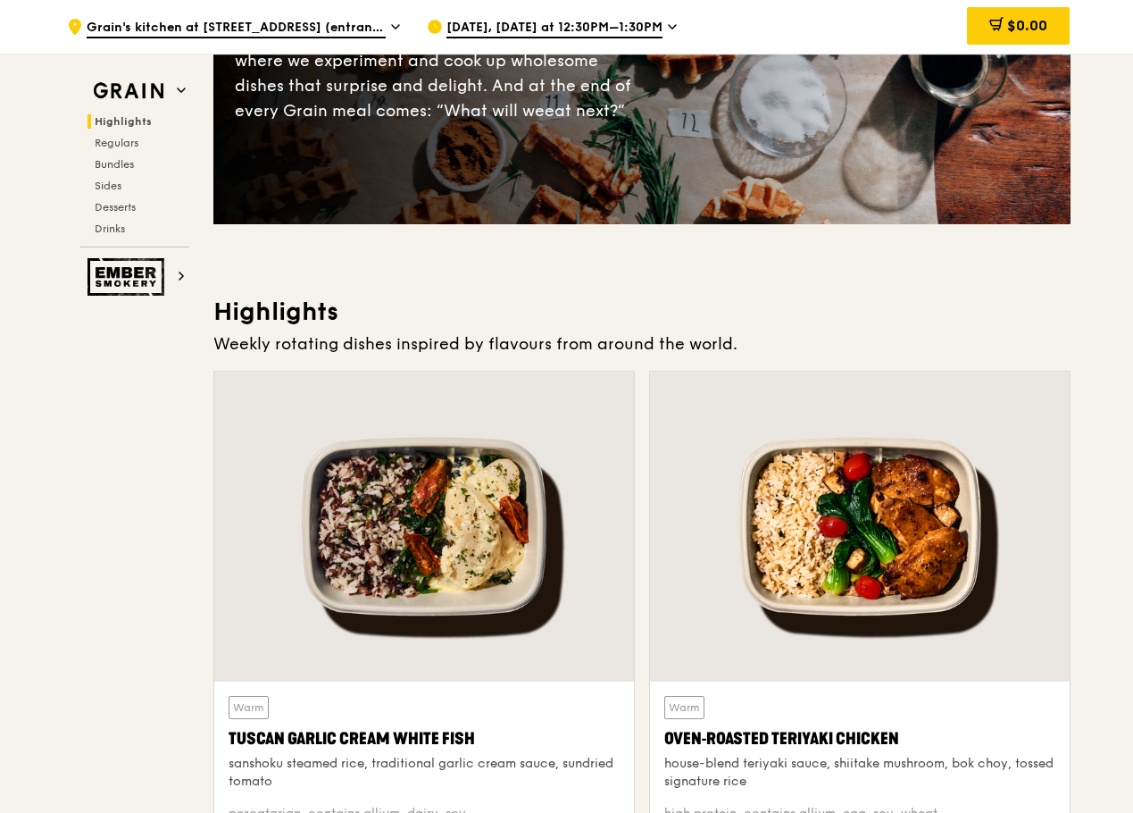
scroll to position [0, 0]
